Goal: Transaction & Acquisition: Purchase product/service

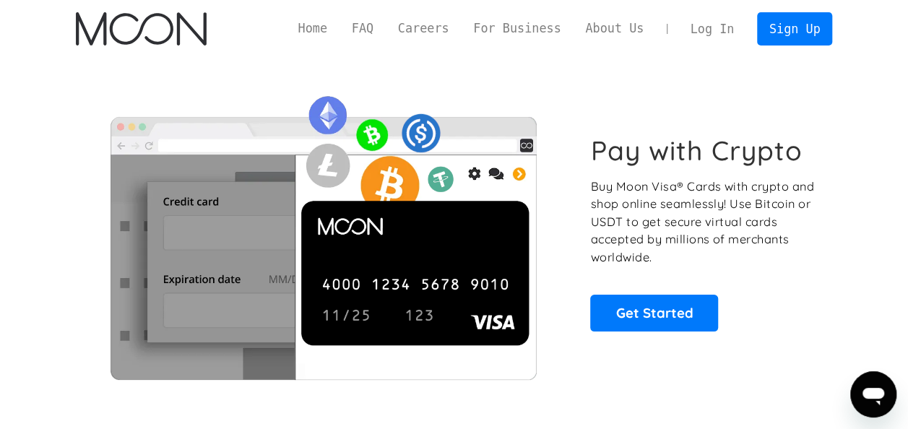
click at [724, 28] on link "Log In" at bounding box center [712, 29] width 68 height 32
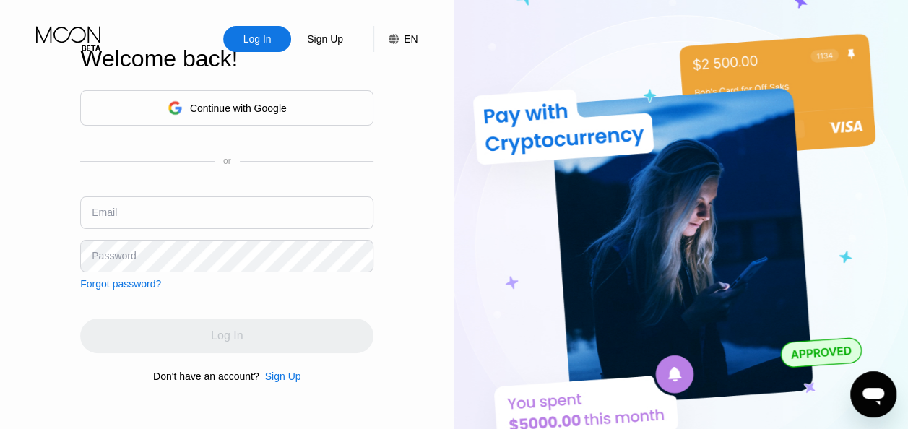
click at [167, 228] on input "text" at bounding box center [226, 212] width 293 height 33
type input "[EMAIL_ADDRESS][DOMAIN_NAME]"
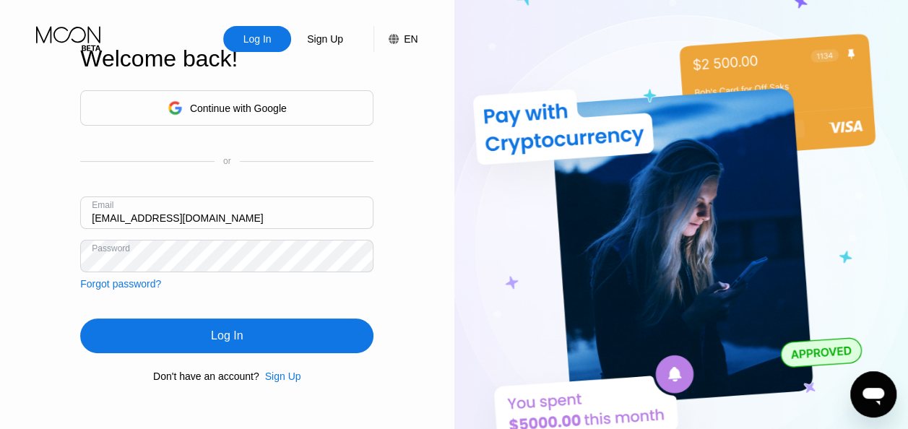
click at [207, 344] on div "Log In" at bounding box center [226, 336] width 293 height 35
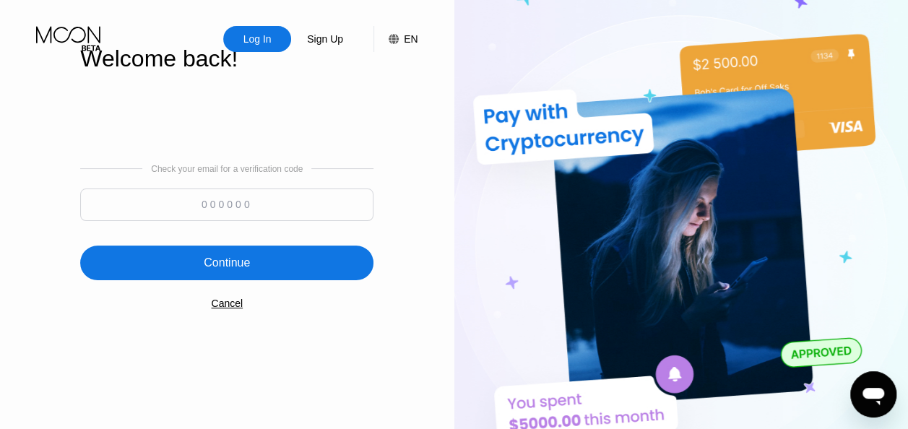
click at [215, 202] on input at bounding box center [226, 205] width 293 height 33
type input "515820"
click at [222, 256] on div "Continue" at bounding box center [227, 263] width 46 height 14
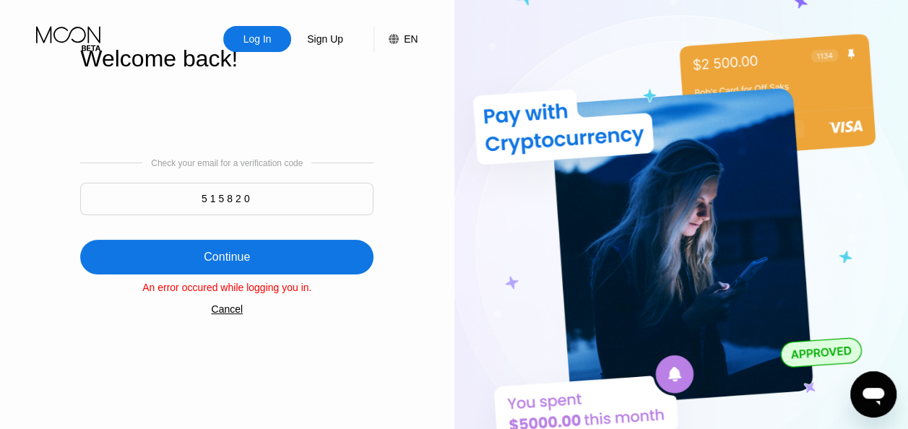
click at [270, 189] on input "515820" at bounding box center [226, 199] width 293 height 33
click at [243, 247] on div "Continue" at bounding box center [226, 257] width 293 height 35
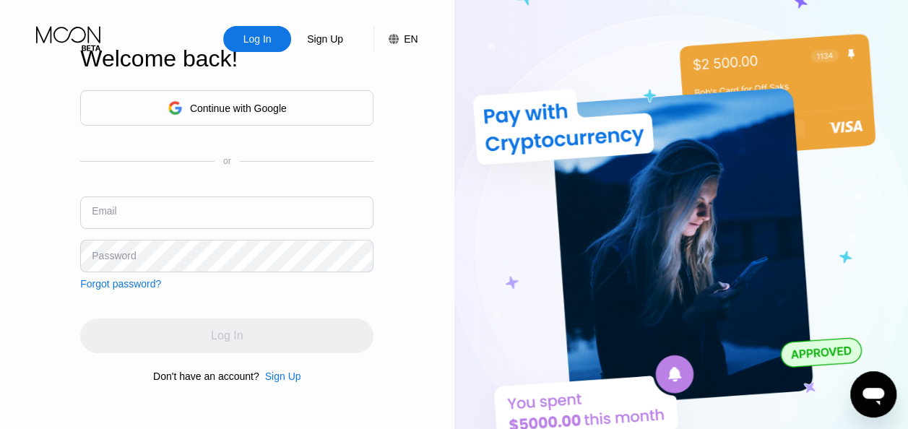
click at [248, 218] on input "text" at bounding box center [226, 212] width 293 height 33
type input "[EMAIL_ADDRESS][DOMAIN_NAME]"
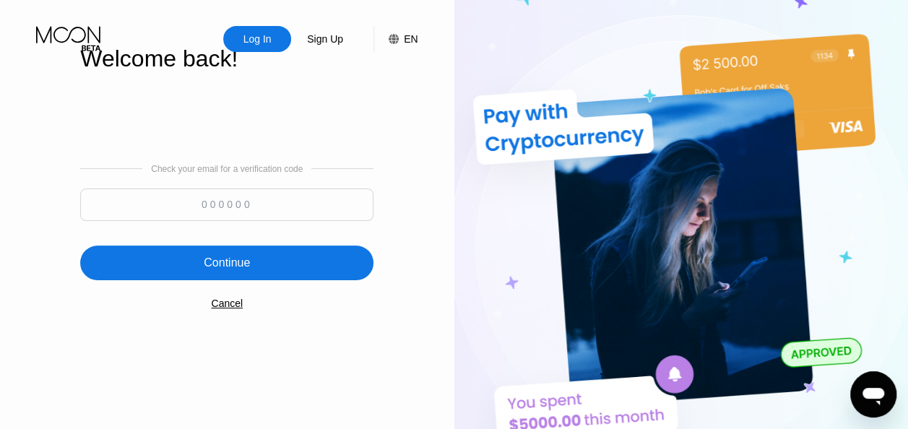
click at [274, 201] on input at bounding box center [226, 205] width 293 height 33
type input "945962"
click at [263, 251] on div "Continue" at bounding box center [226, 263] width 293 height 35
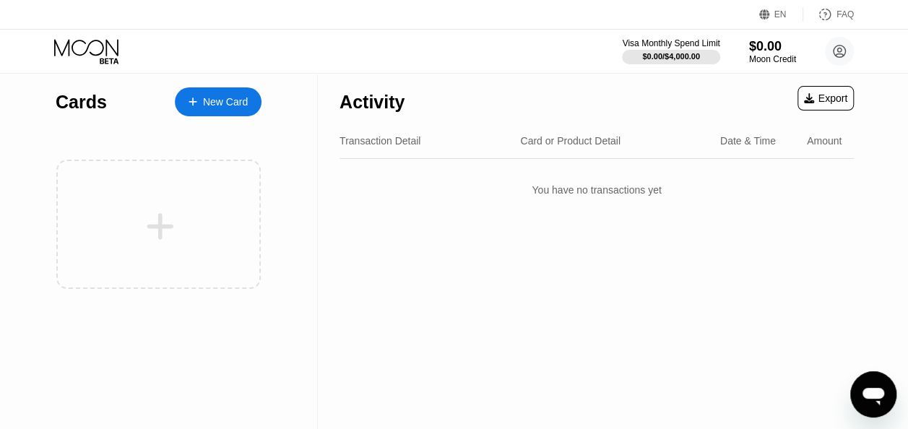
click at [212, 97] on div "New Card" at bounding box center [225, 102] width 45 height 12
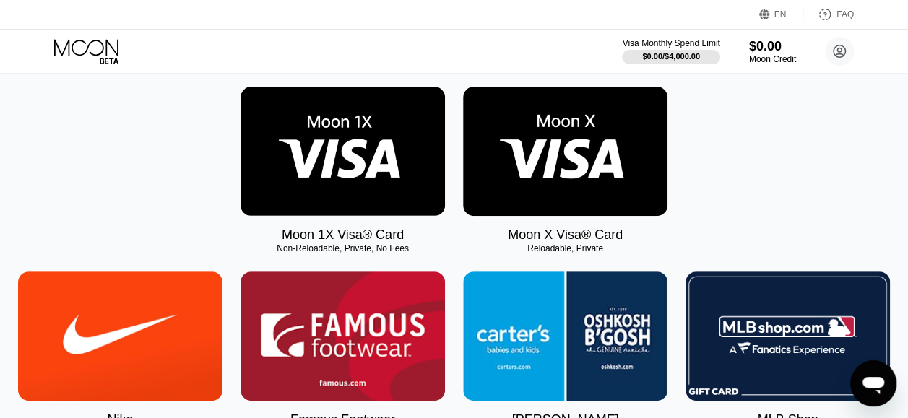
scroll to position [203, 0]
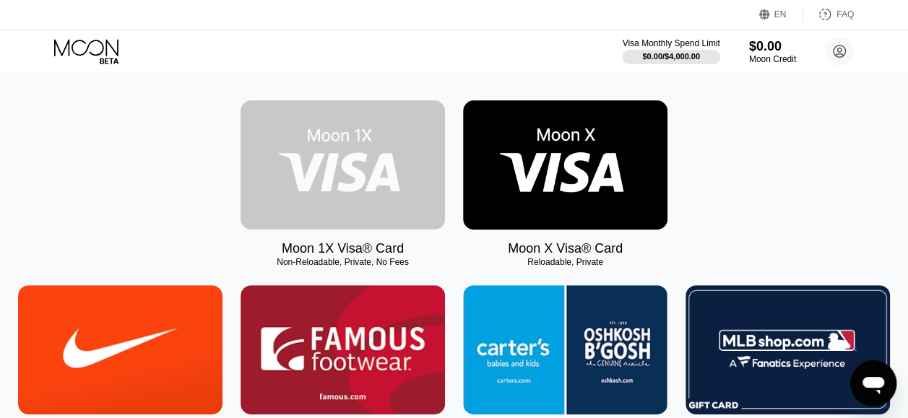
click at [380, 165] on img at bounding box center [343, 164] width 204 height 129
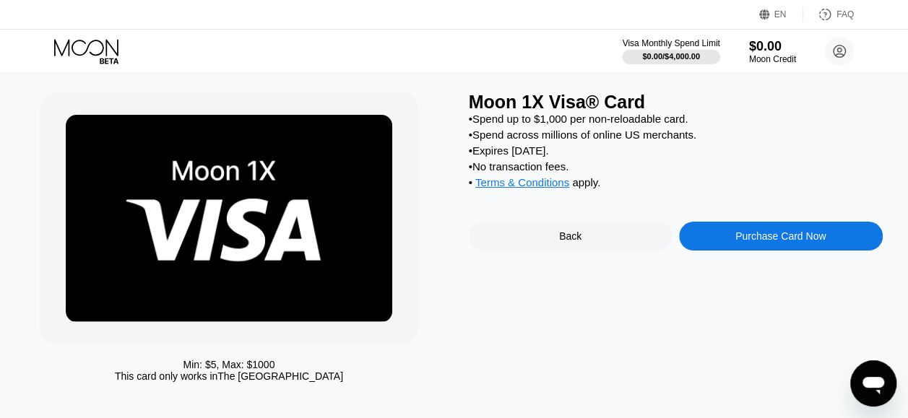
scroll to position [27, 0]
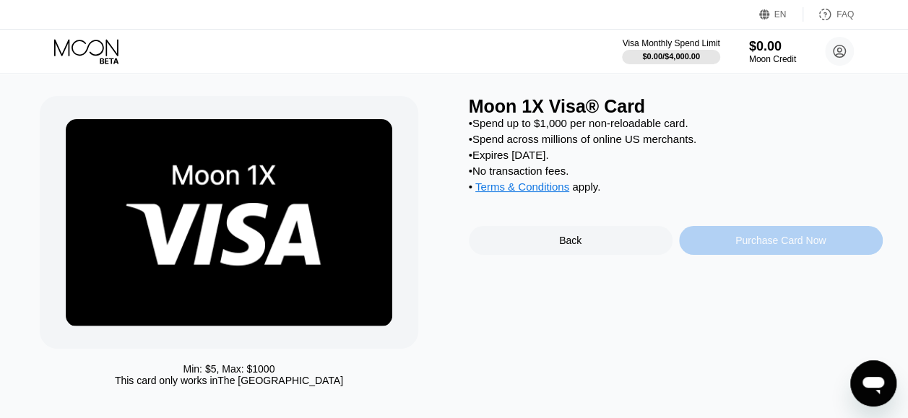
click at [741, 246] on div "Purchase Card Now" at bounding box center [781, 240] width 204 height 29
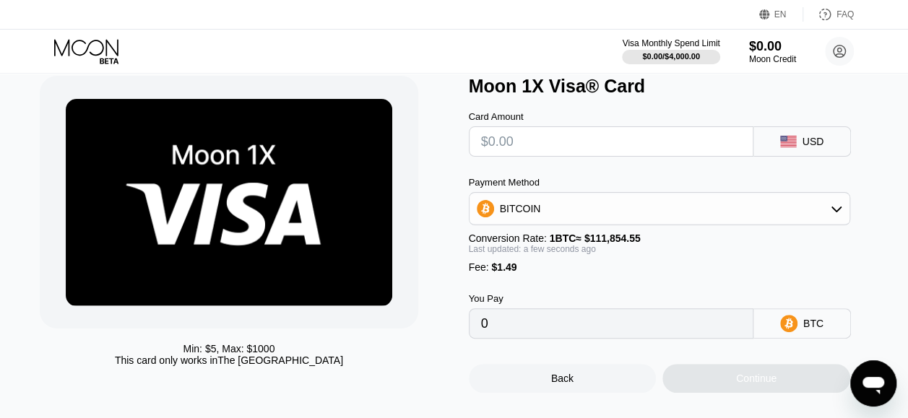
scroll to position [44, 0]
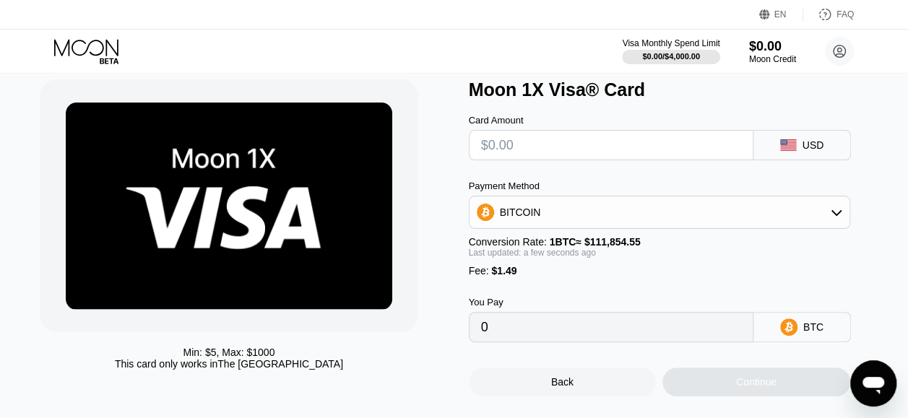
click at [577, 156] on input "text" at bounding box center [611, 145] width 260 height 29
type input "$5"
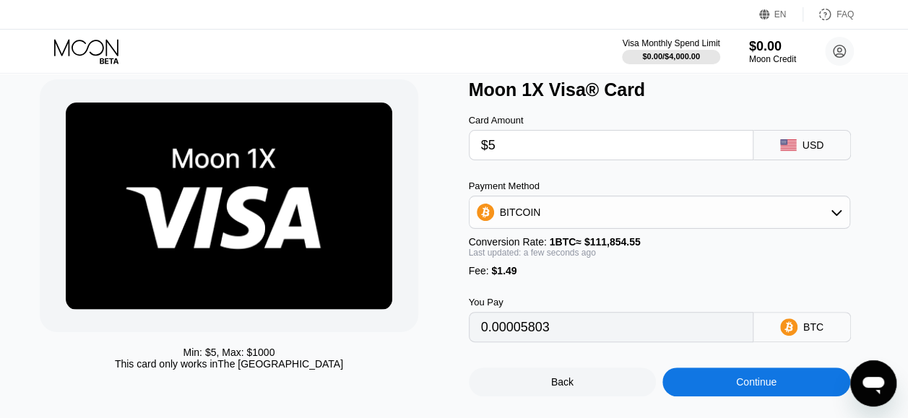
type input "0.00005803"
type input "$50"
type input "0.00046033"
type input "$50"
click at [764, 388] on div "Continue" at bounding box center [756, 382] width 40 height 12
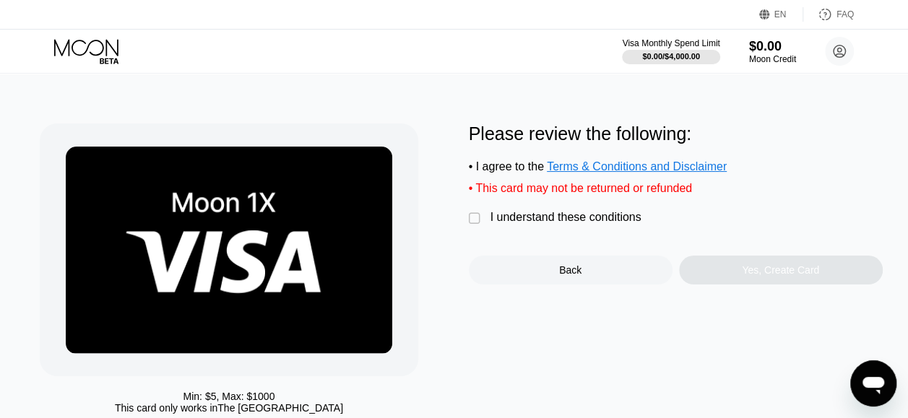
click at [474, 226] on div "" at bounding box center [476, 219] width 14 height 14
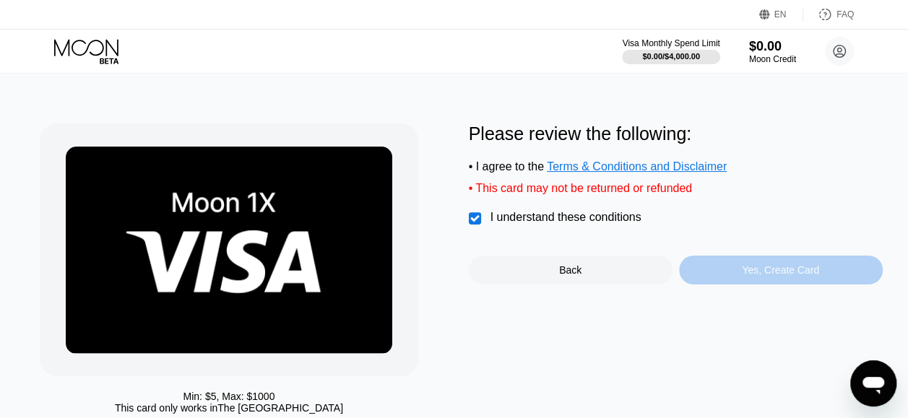
click at [786, 276] on div "Yes, Create Card" at bounding box center [780, 270] width 77 height 12
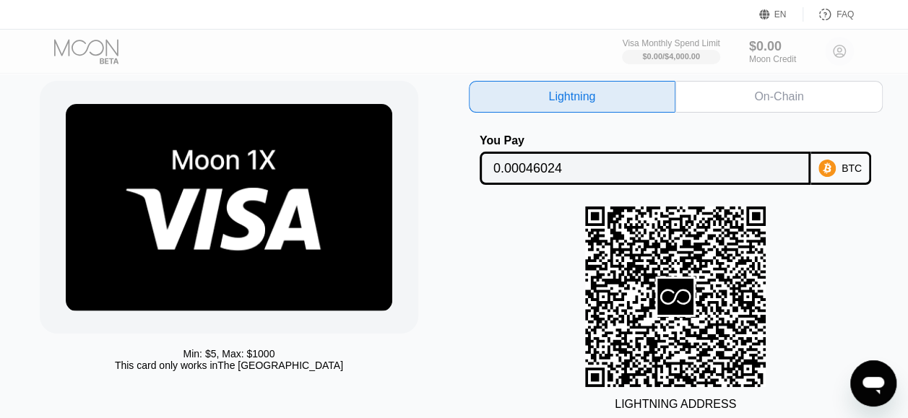
scroll to position [42, 0]
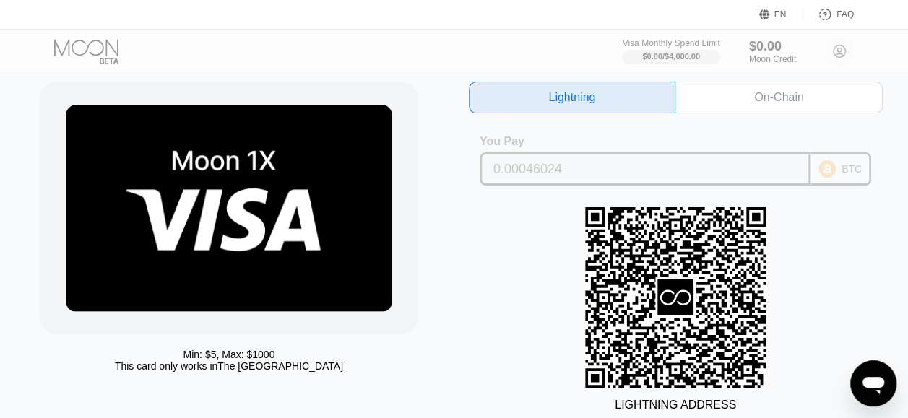
click at [845, 173] on div "BTC" at bounding box center [852, 169] width 20 height 12
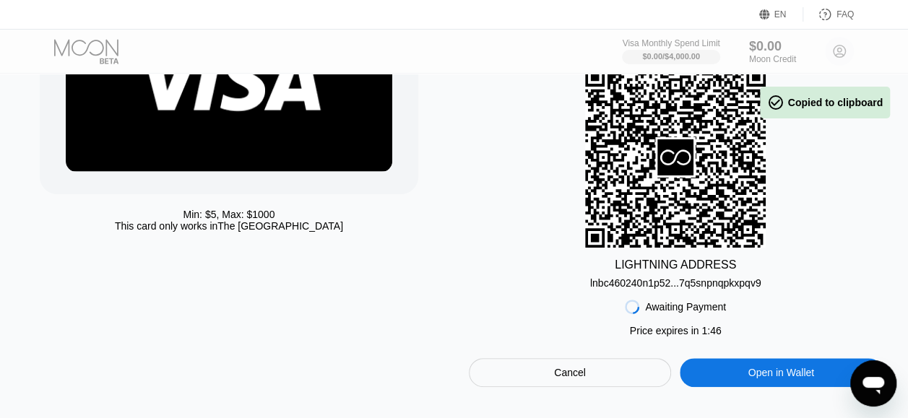
scroll to position [220, 0]
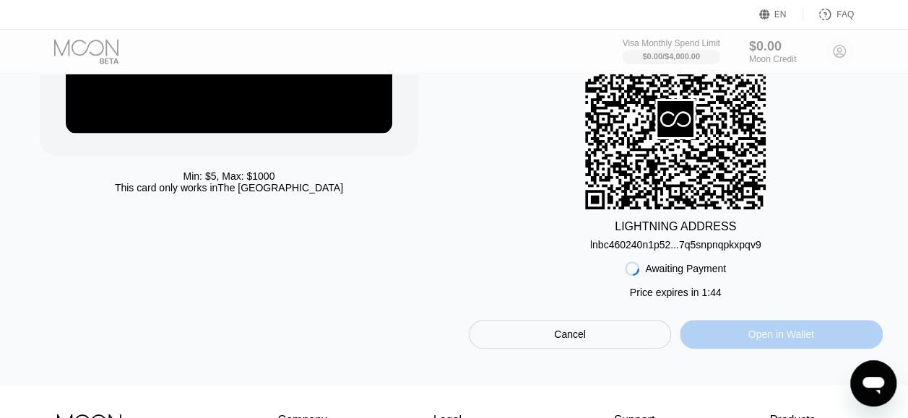
click at [763, 341] on div "Open in Wallet" at bounding box center [781, 334] width 66 height 13
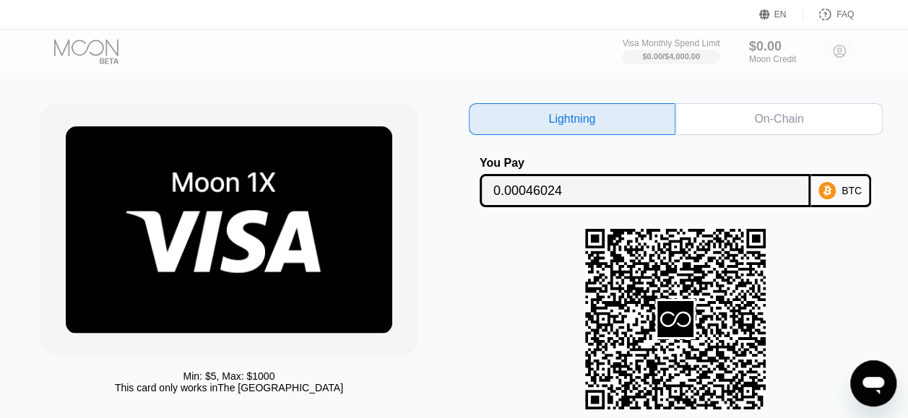
scroll to position [20, 0]
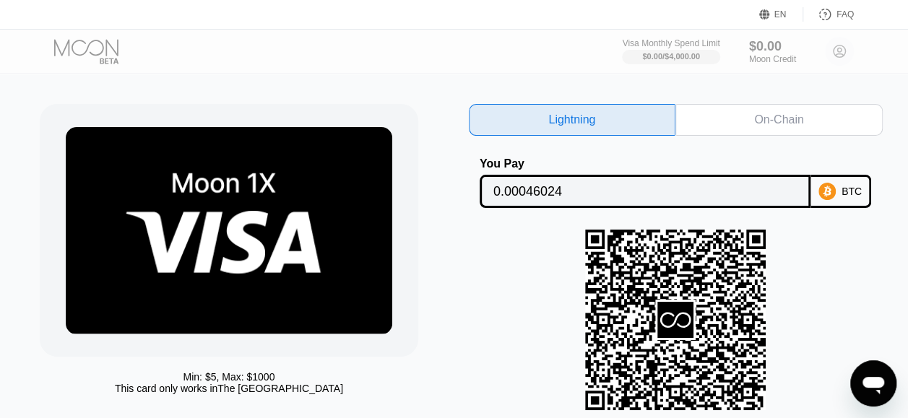
click at [771, 116] on div "On-Chain" at bounding box center [778, 120] width 49 height 14
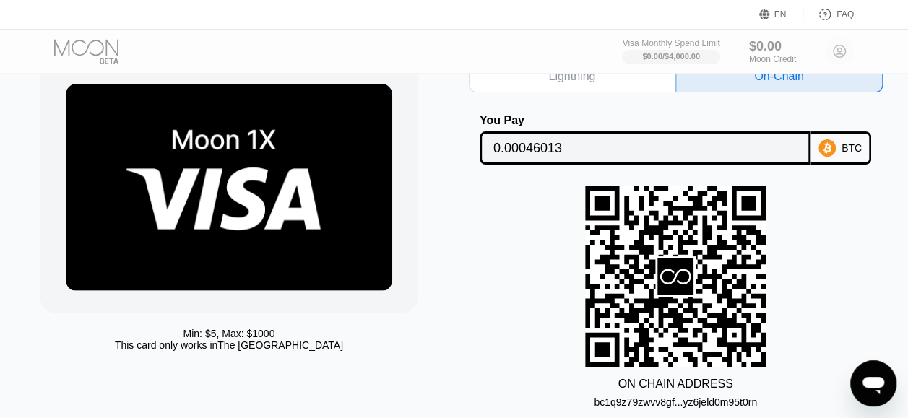
scroll to position [87, 0]
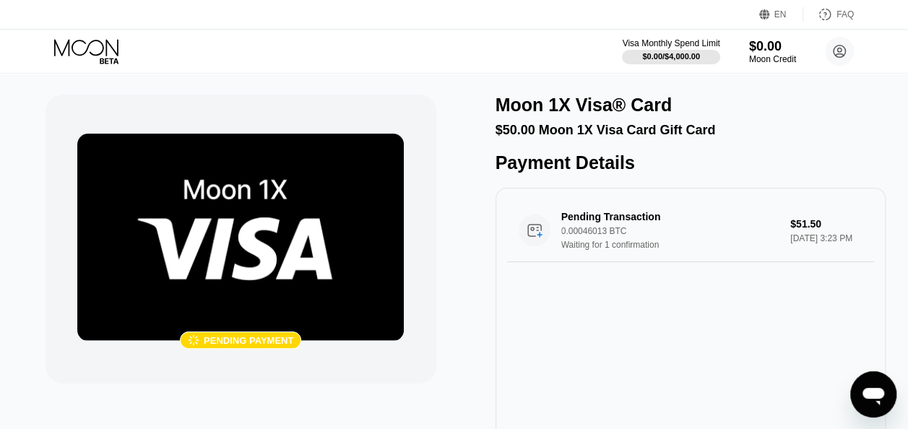
click at [477, 129] on div " Pending payment Moon 1X Visa® Card $50.00 Moon 1X Visa Card Gift Card Payment…" at bounding box center [454, 268] width 817 height 346
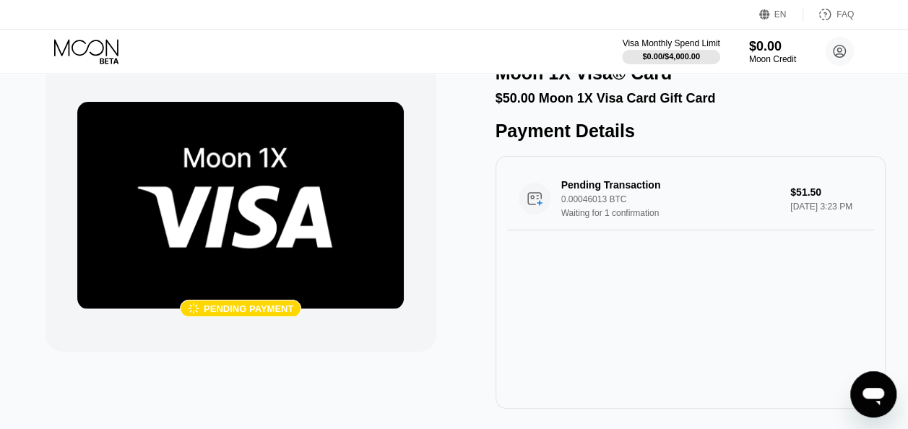
scroll to position [30, 0]
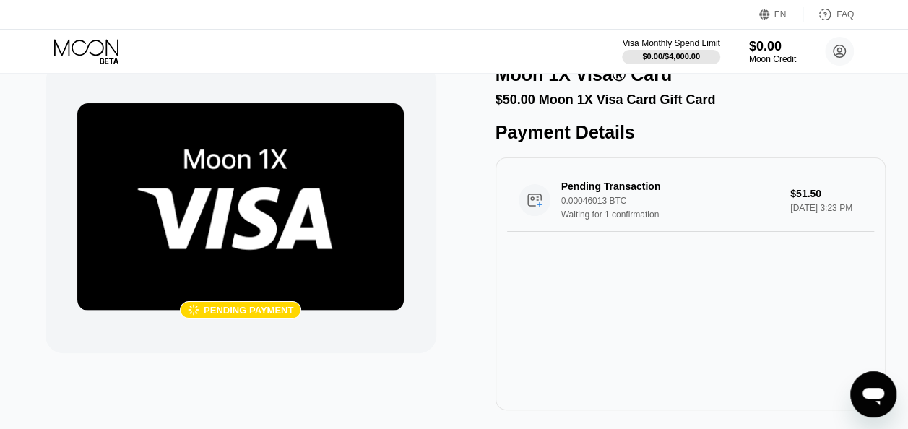
click at [215, 240] on img at bounding box center [240, 206] width 326 height 207
click at [217, 247] on img at bounding box center [240, 206] width 326 height 207
